Goal: Transaction & Acquisition: Obtain resource

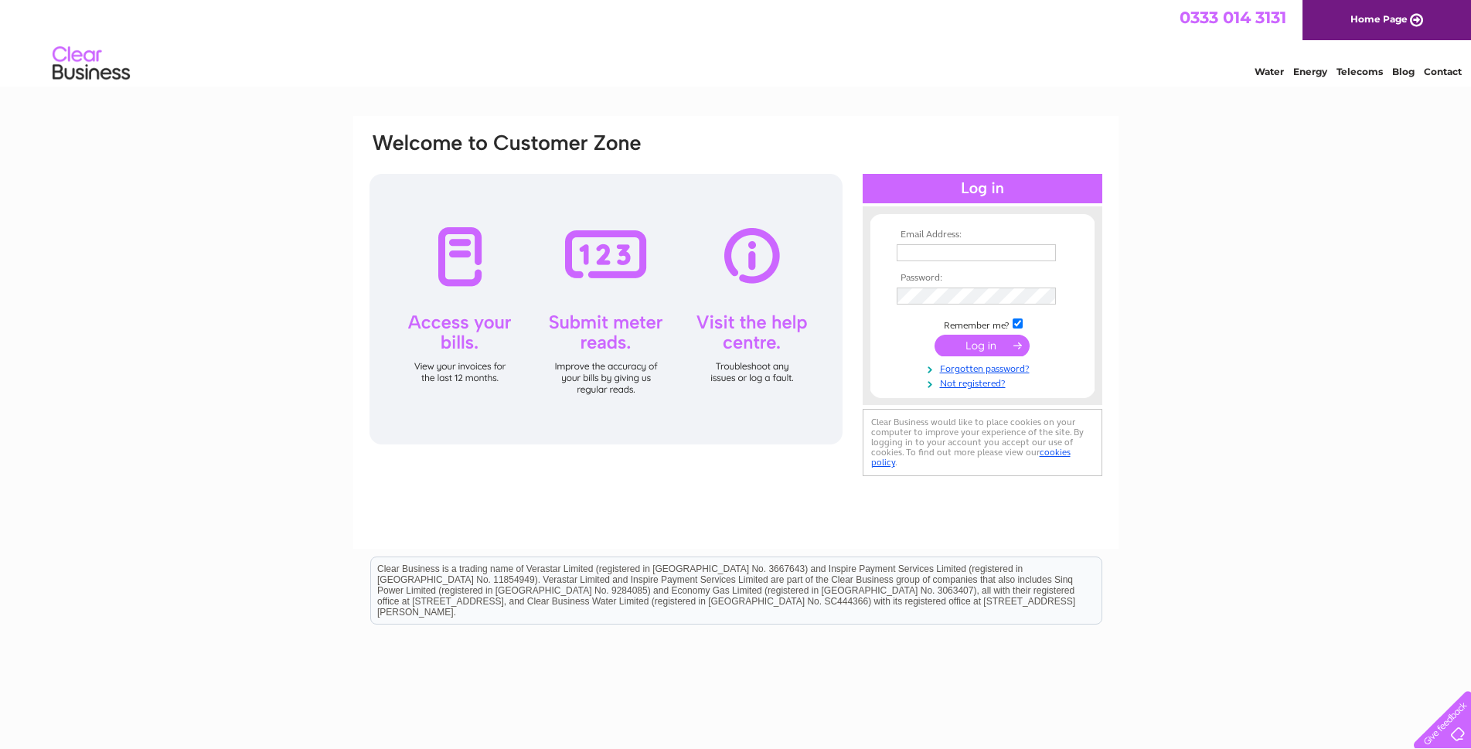
type input "[EMAIL_ADDRESS][DOMAIN_NAME]"
click at [991, 348] on input "submit" at bounding box center [981, 346] width 95 height 22
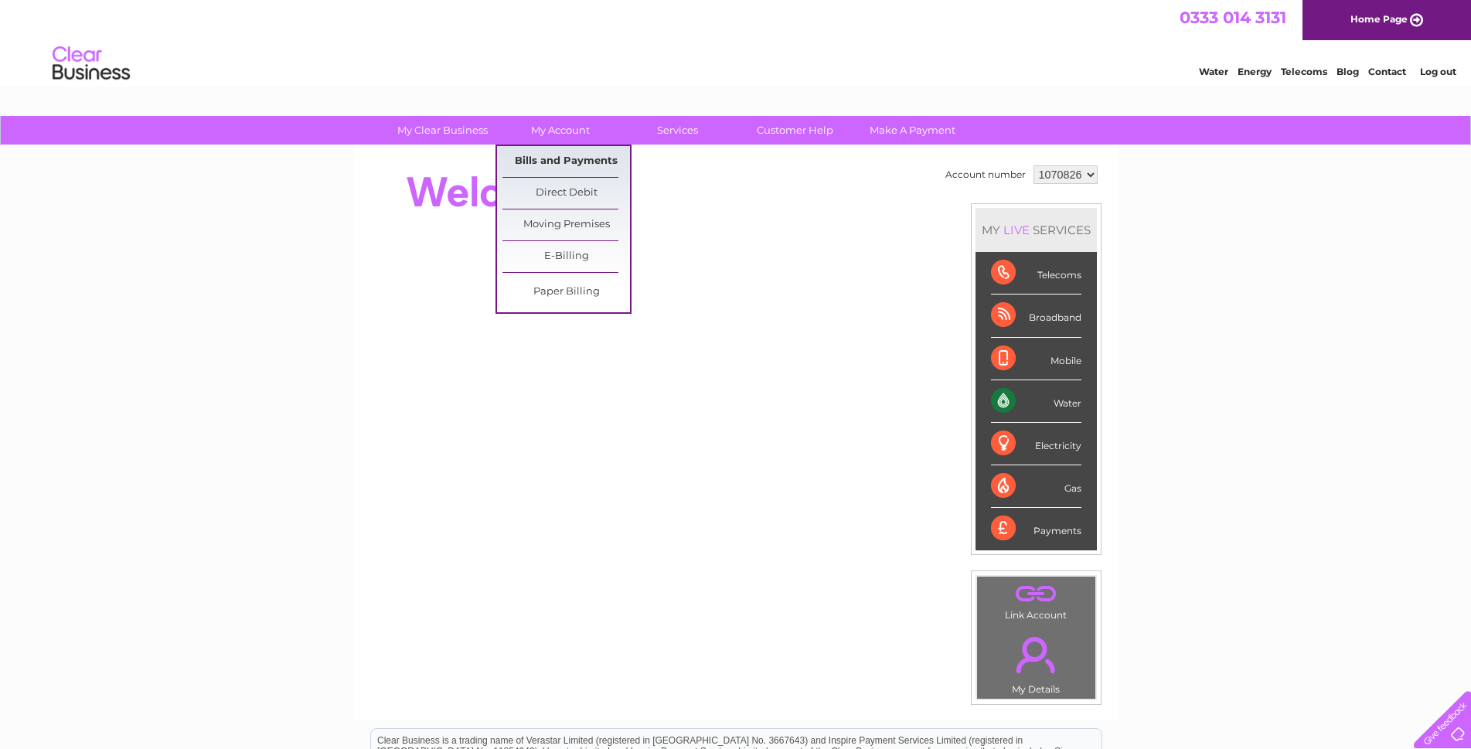
click at [560, 161] on link "Bills and Payments" at bounding box center [566, 161] width 128 height 31
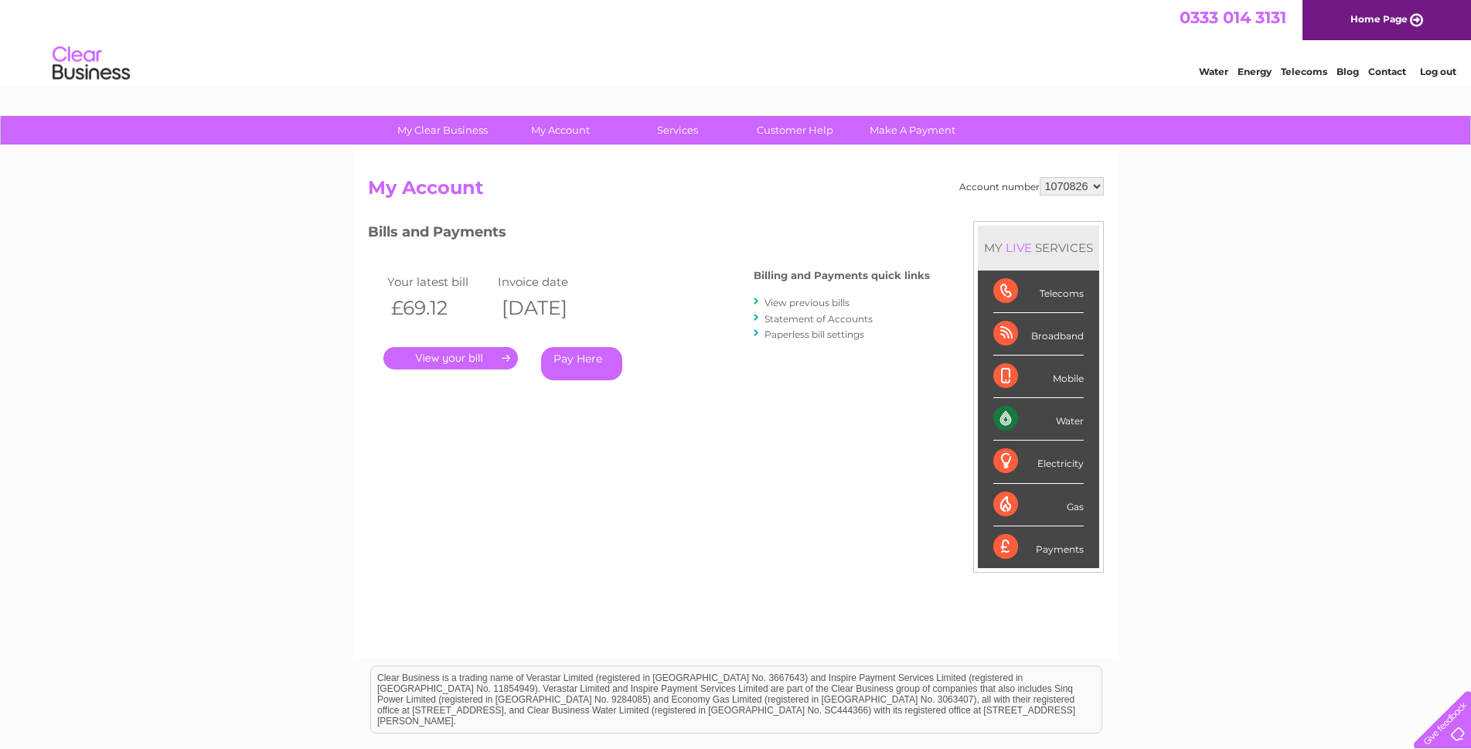
click at [475, 353] on link "." at bounding box center [450, 358] width 134 height 22
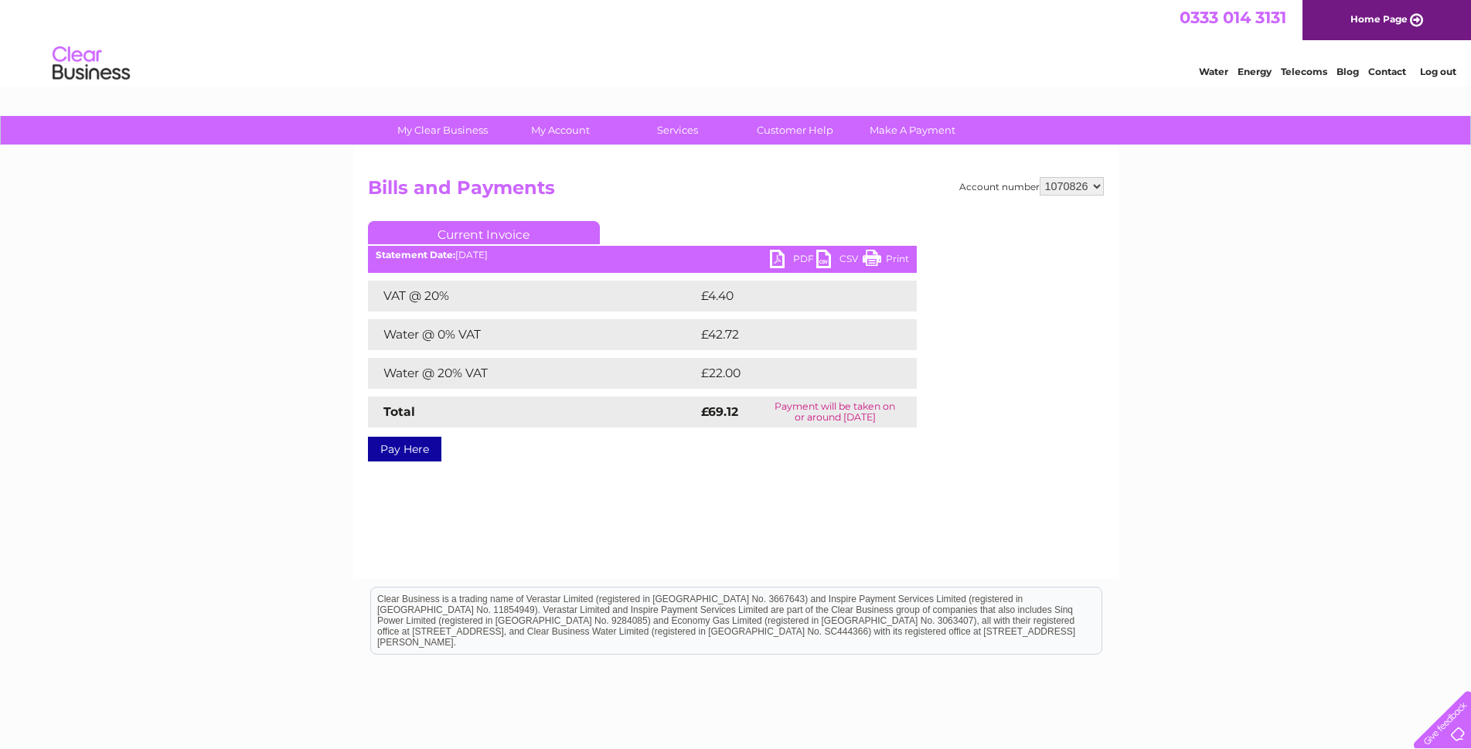
click at [773, 258] on link "PDF" at bounding box center [793, 261] width 46 height 22
